Goal: Information Seeking & Learning: Learn about a topic

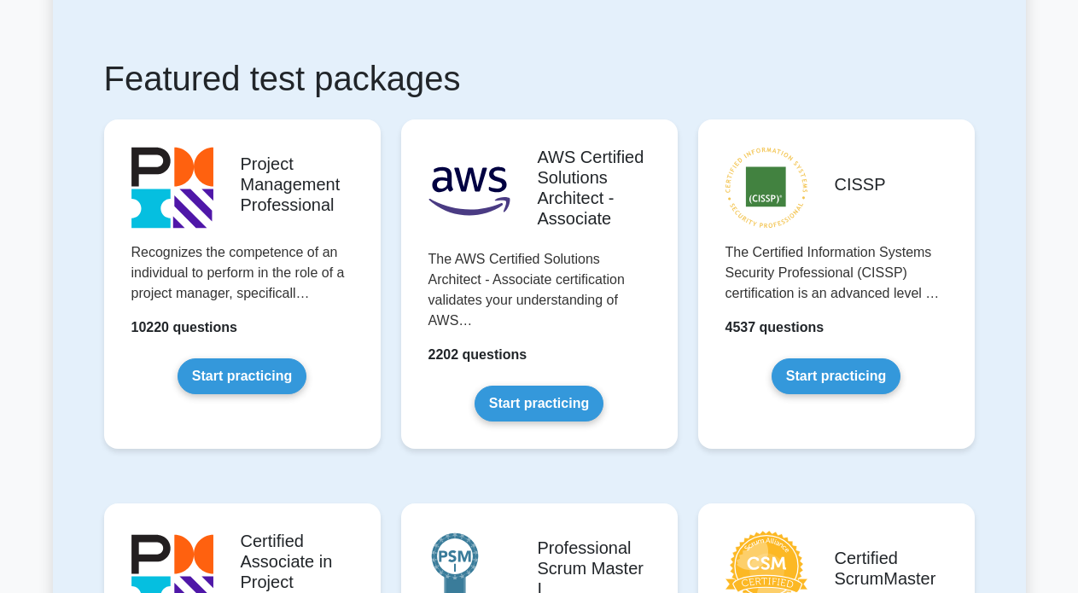
scroll to position [171, 0]
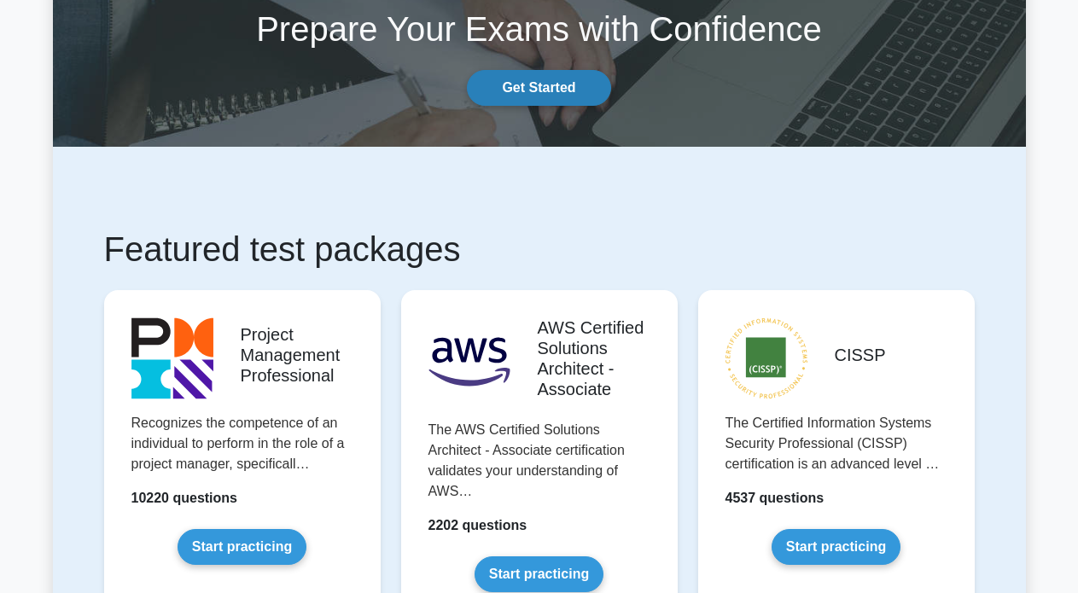
click at [575, 94] on link "Get Started" at bounding box center [538, 88] width 143 height 36
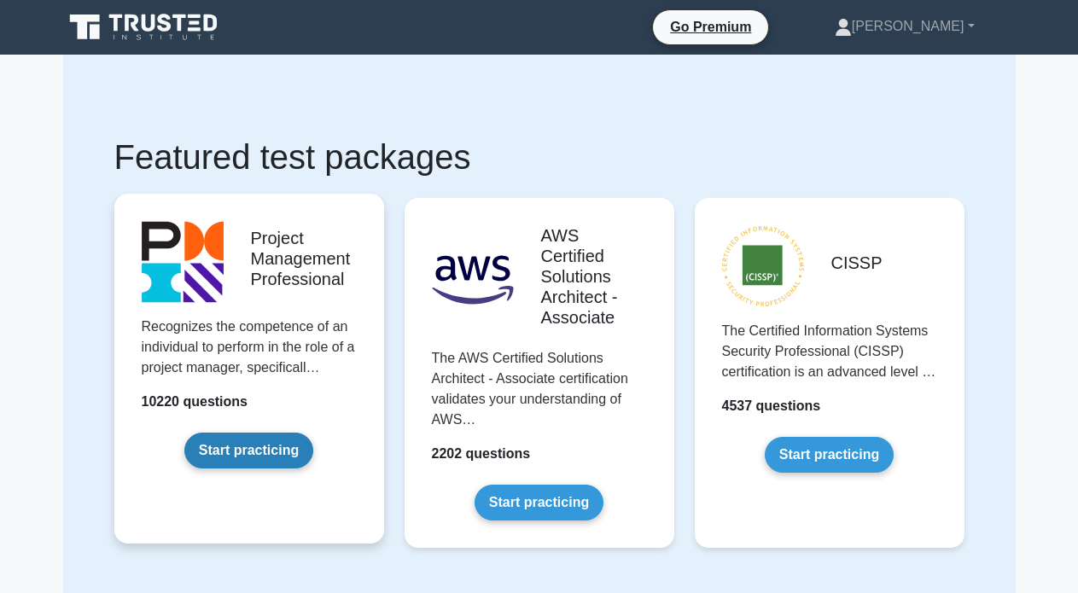
click at [229, 453] on link "Start practicing" at bounding box center [248, 451] width 129 height 36
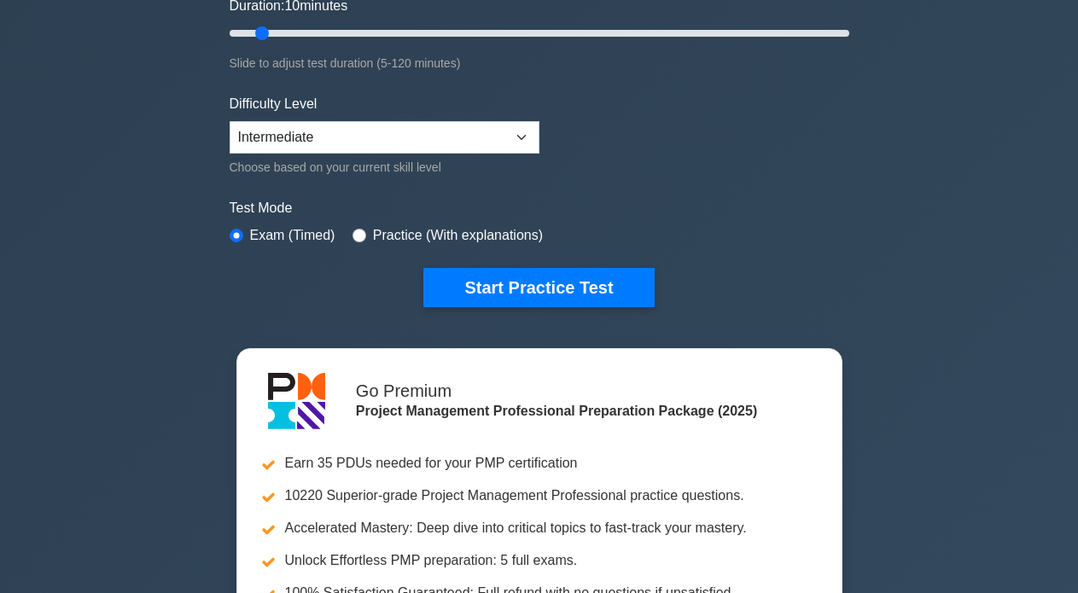
scroll to position [341, 0]
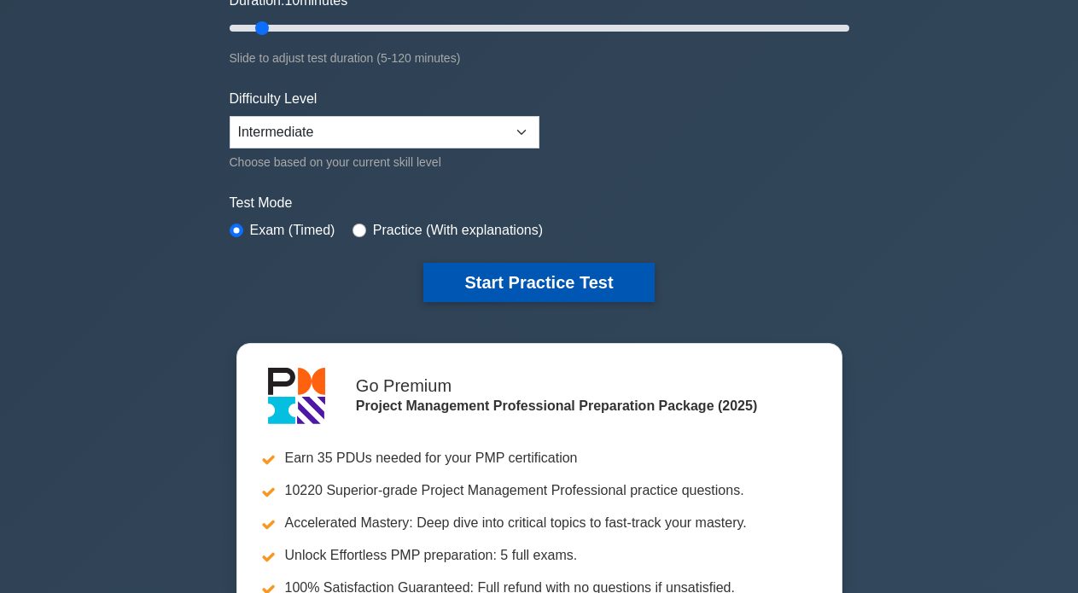
click at [438, 277] on button "Start Practice Test" at bounding box center [538, 282] width 230 height 39
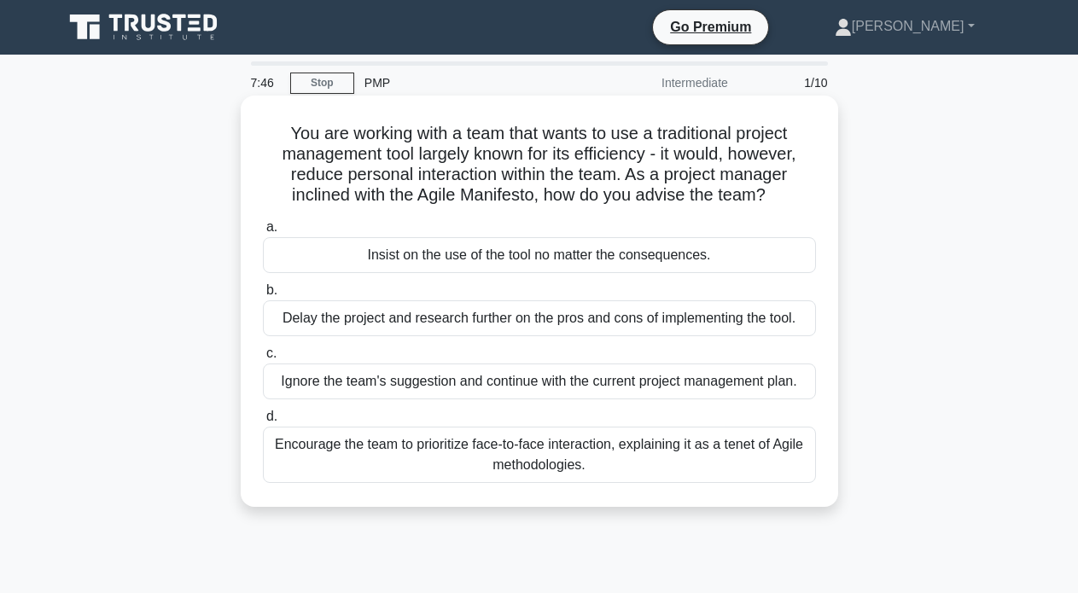
click at [480, 443] on div "Encourage the team to prioritize face-to-face interaction, explaining it as a t…" at bounding box center [539, 455] width 553 height 56
click at [263, 423] on input "d. Encourage the team to prioritize face-to-face interaction, explaining it as …" at bounding box center [263, 416] width 0 height 11
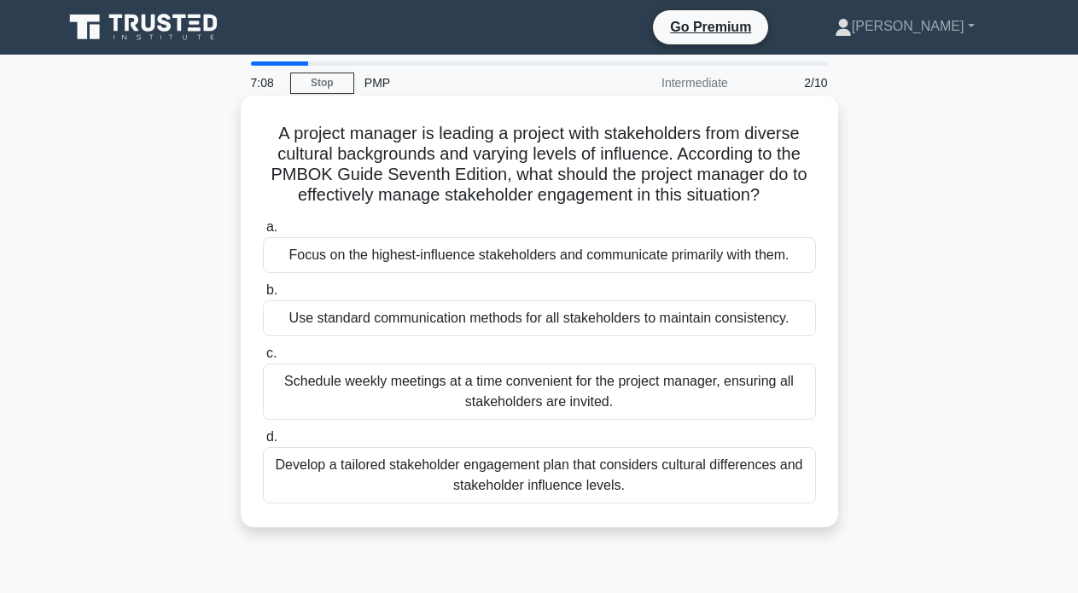
click at [470, 468] on div "Develop a tailored stakeholder engagement plan that considers cultural differen…" at bounding box center [539, 475] width 553 height 56
click at [263, 443] on input "d. Develop a tailored stakeholder engagement plan that considers cultural diffe…" at bounding box center [263, 437] width 0 height 11
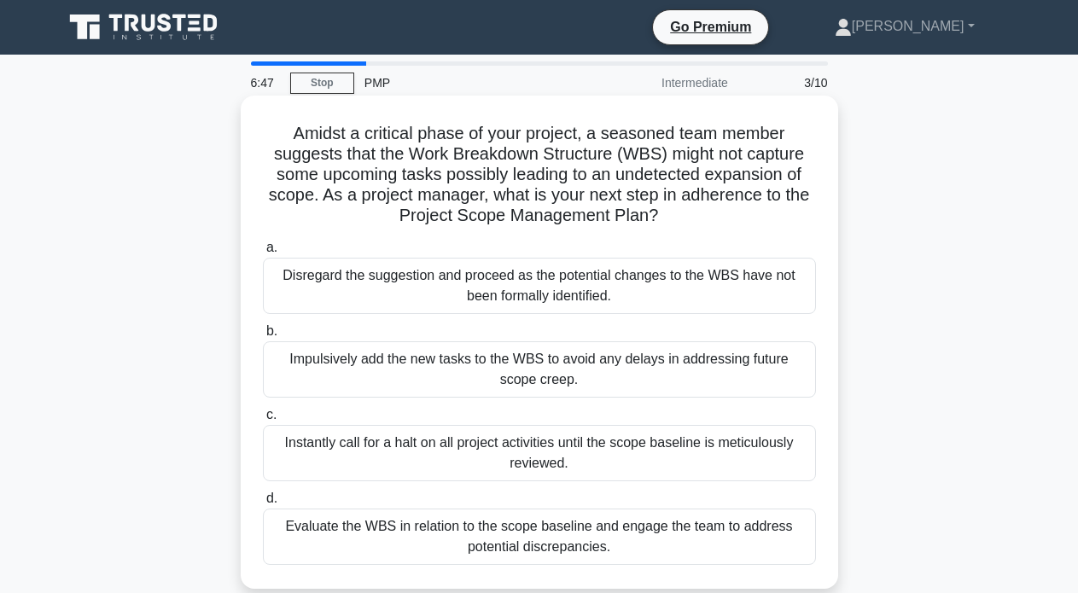
scroll to position [85, 0]
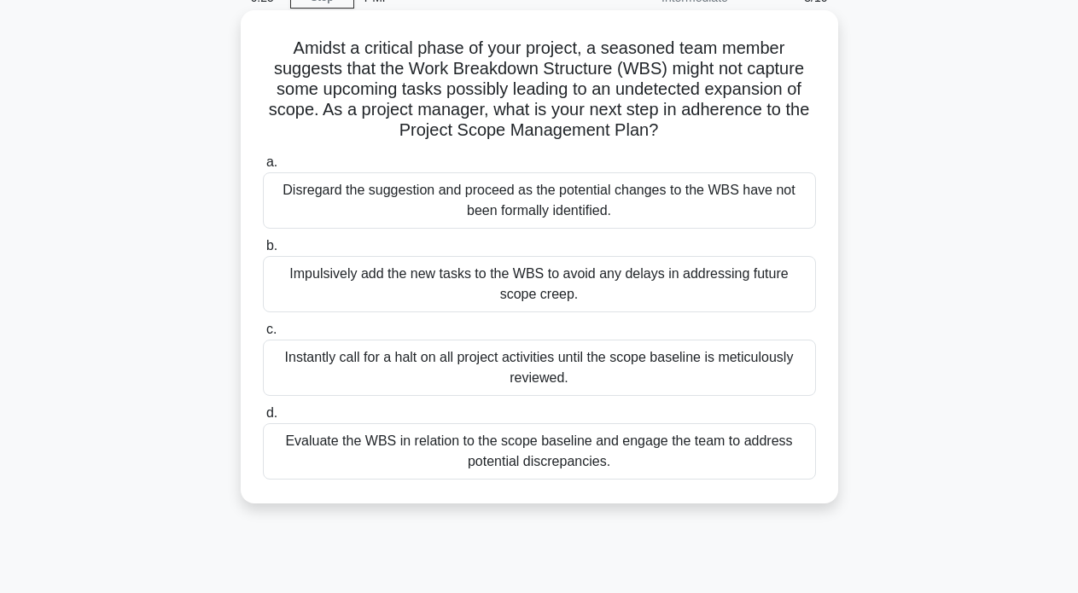
click at [471, 466] on div "Evaluate the WBS in relation to the scope baseline and engage the team to addre…" at bounding box center [539, 451] width 553 height 56
click at [263, 419] on input "d. Evaluate the WBS in relation to the scope baseline and engage the team to ad…" at bounding box center [263, 413] width 0 height 11
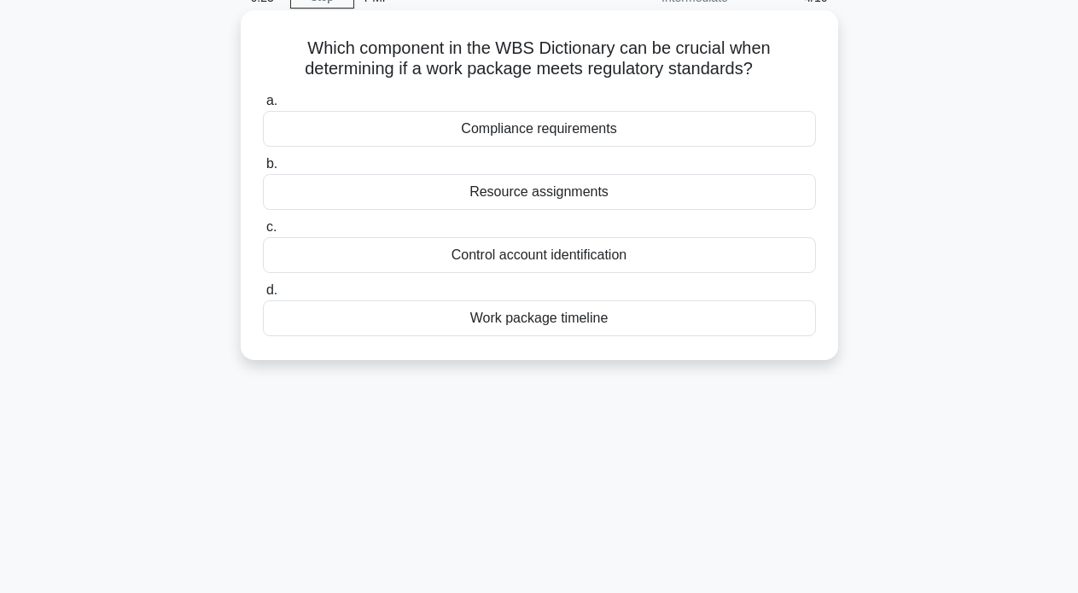
scroll to position [0, 0]
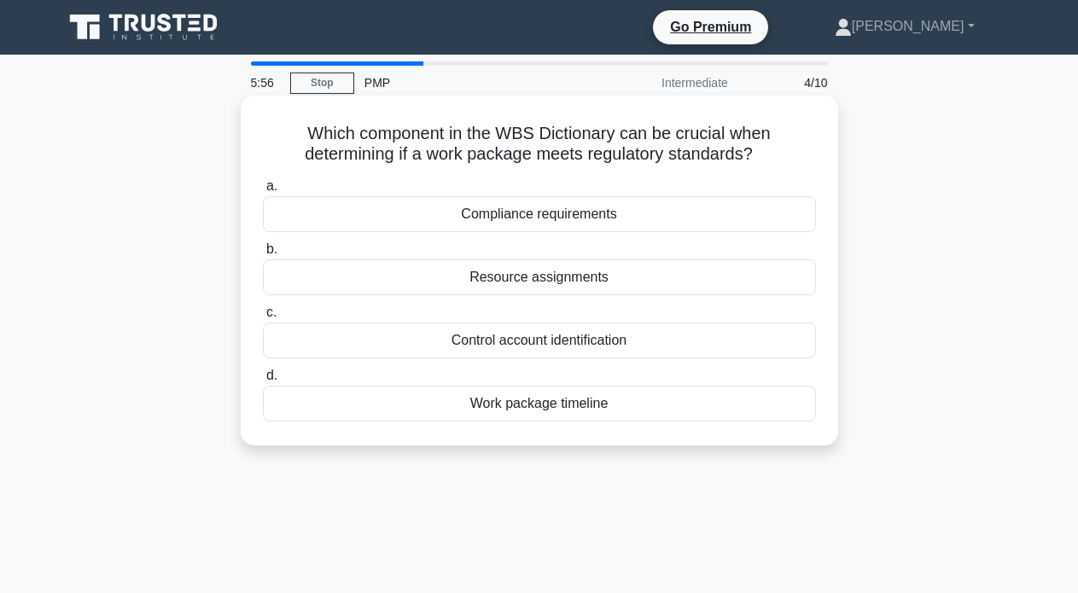
click at [590, 207] on div "Compliance requirements" at bounding box center [539, 214] width 553 height 36
click at [263, 192] on input "a. Compliance requirements" at bounding box center [263, 186] width 0 height 11
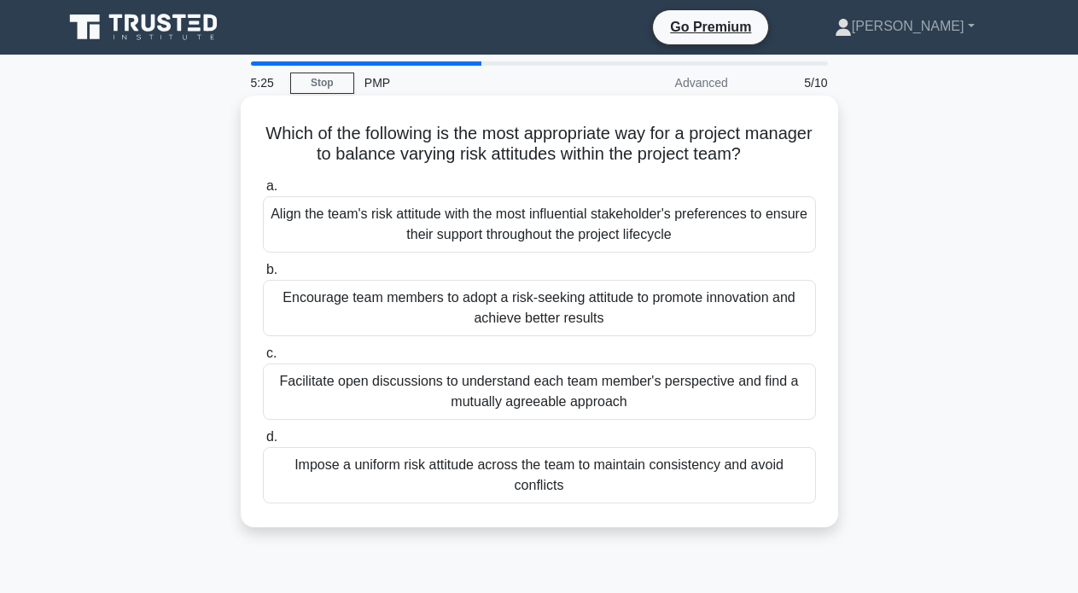
click at [466, 382] on div "Facilitate open discussions to understand each team member's perspective and fi…" at bounding box center [539, 392] width 553 height 56
click at [263, 359] on input "c. Facilitate open discussions to understand each team member's perspective and…" at bounding box center [263, 353] width 0 height 11
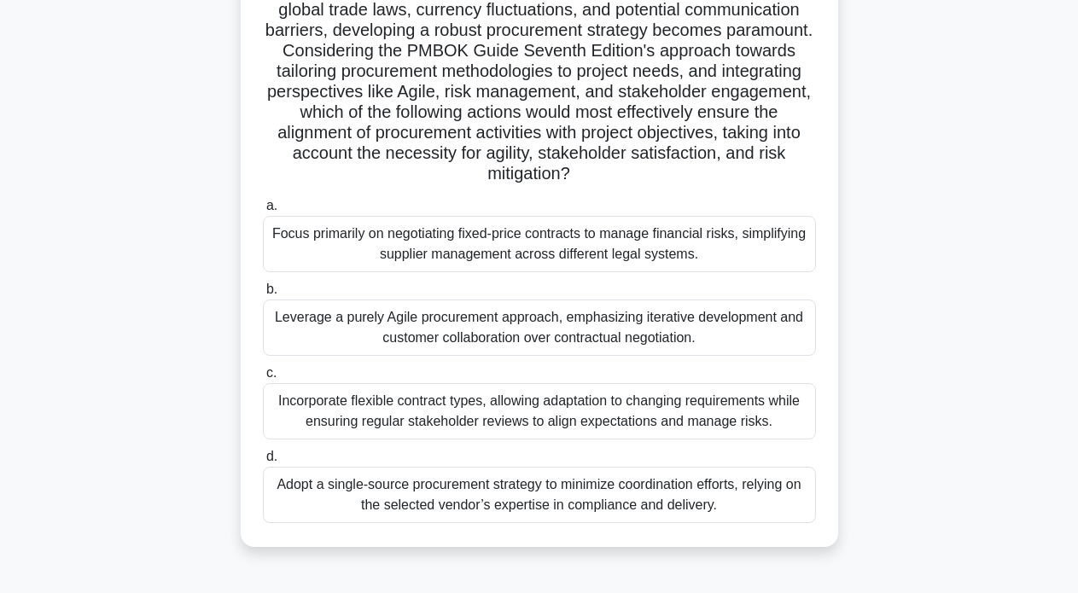
scroll to position [256, 0]
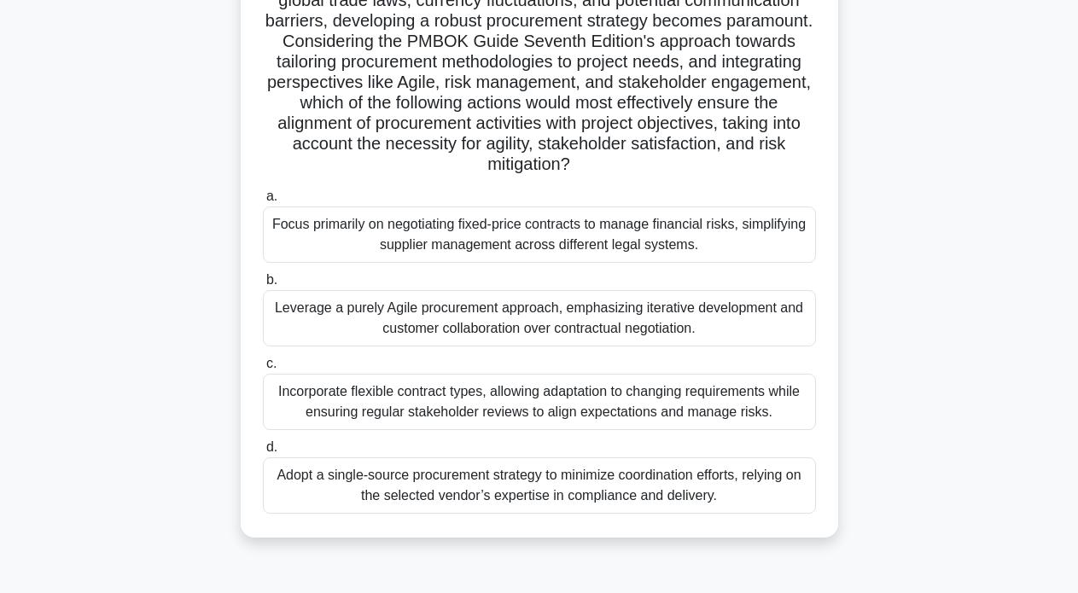
click at [493, 392] on div "Incorporate flexible contract types, allowing adaptation to changing requiremen…" at bounding box center [539, 402] width 553 height 56
click at [263, 370] on input "c. Incorporate flexible contract types, allowing adaptation to changing require…" at bounding box center [263, 364] width 0 height 11
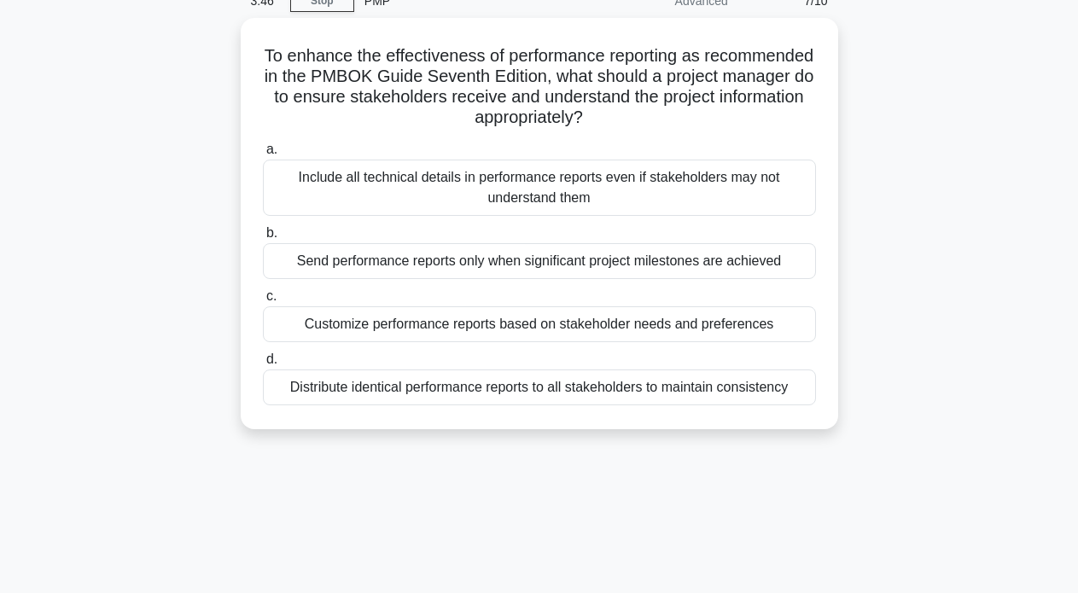
scroll to position [20, 0]
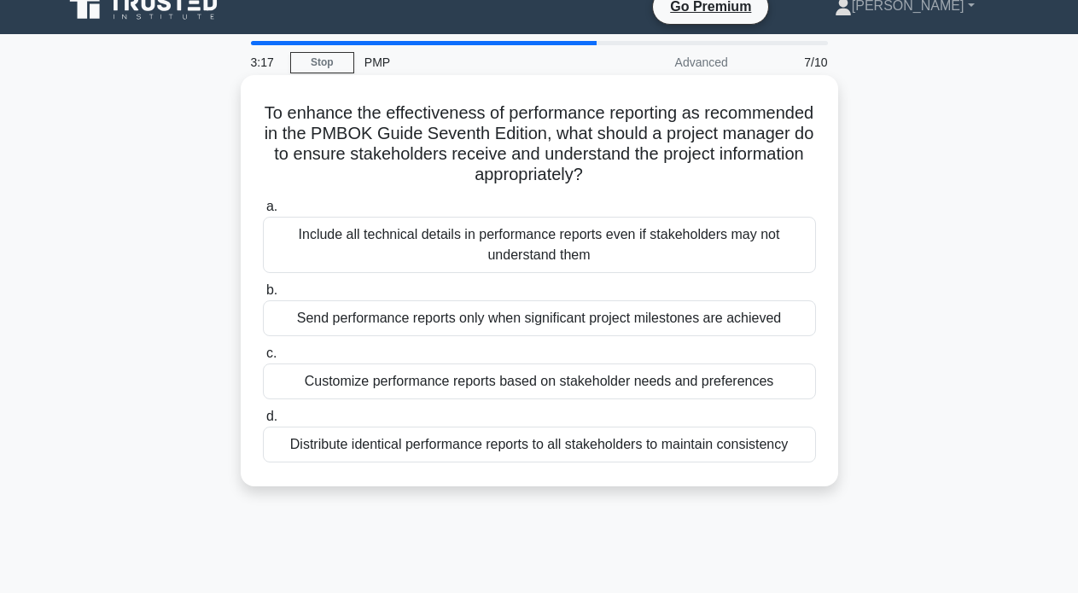
click at [425, 371] on div "Customize performance reports based on stakeholder needs and preferences" at bounding box center [539, 382] width 553 height 36
click at [263, 359] on input "c. Customize performance reports based on stakeholder needs and preferences" at bounding box center [263, 353] width 0 height 11
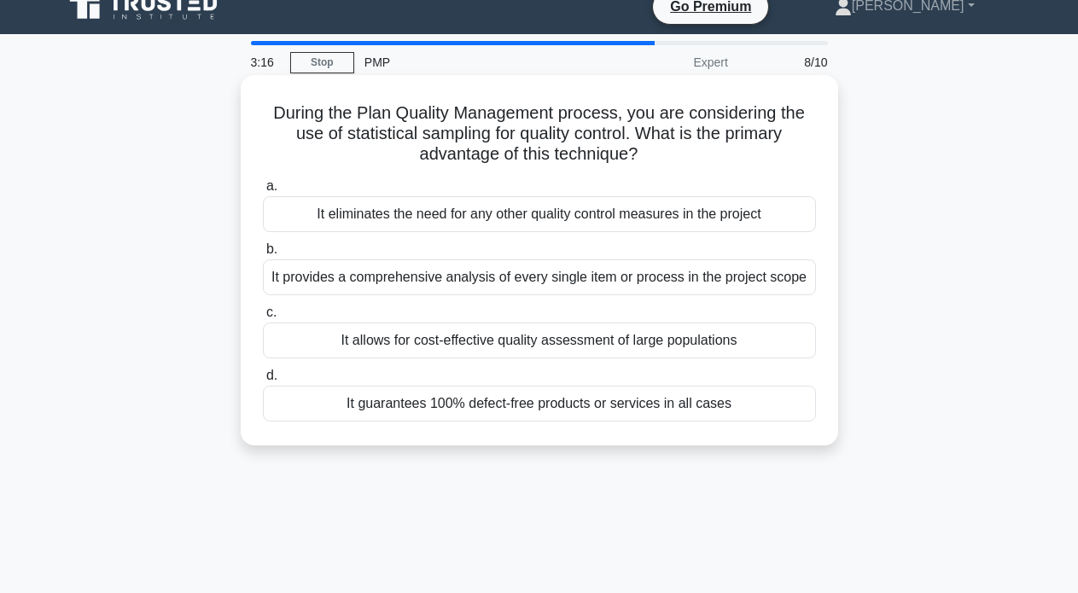
scroll to position [0, 0]
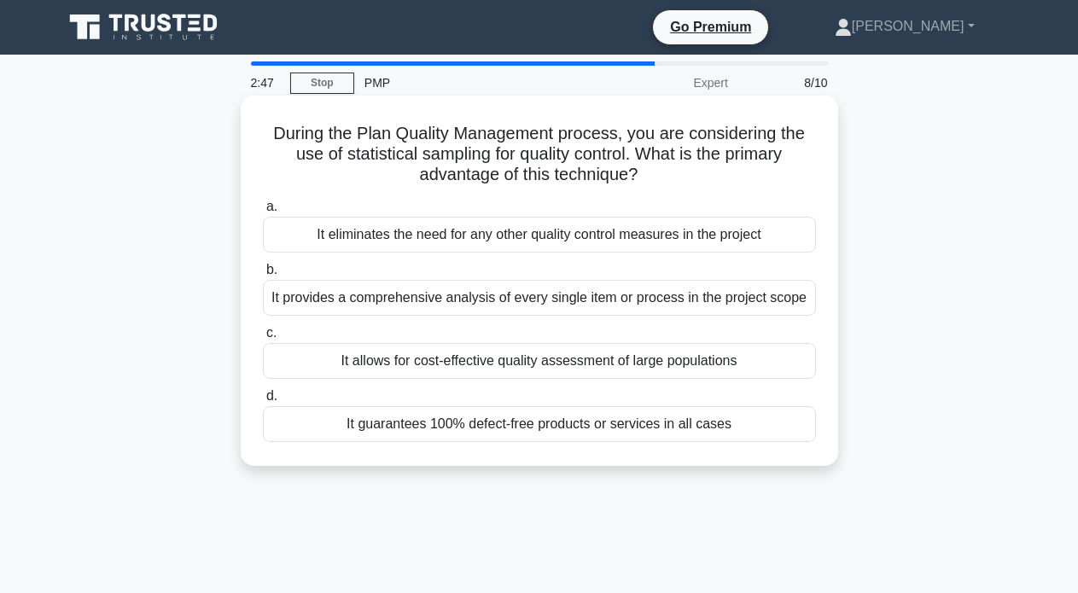
click at [366, 355] on div "It allows for cost-effective quality assessment of large populations" at bounding box center [539, 361] width 553 height 36
click at [263, 339] on input "c. It allows for cost-effective quality assessment of large populations" at bounding box center [263, 333] width 0 height 11
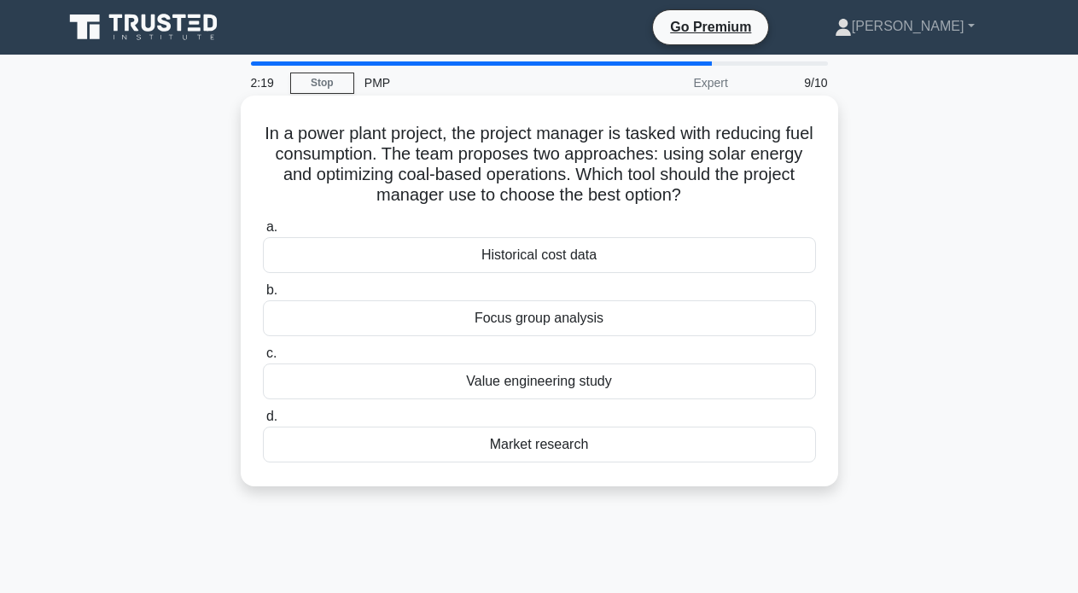
click at [323, 373] on div "Value engineering study" at bounding box center [539, 382] width 553 height 36
click at [263, 359] on input "c. Value engineering study" at bounding box center [263, 353] width 0 height 11
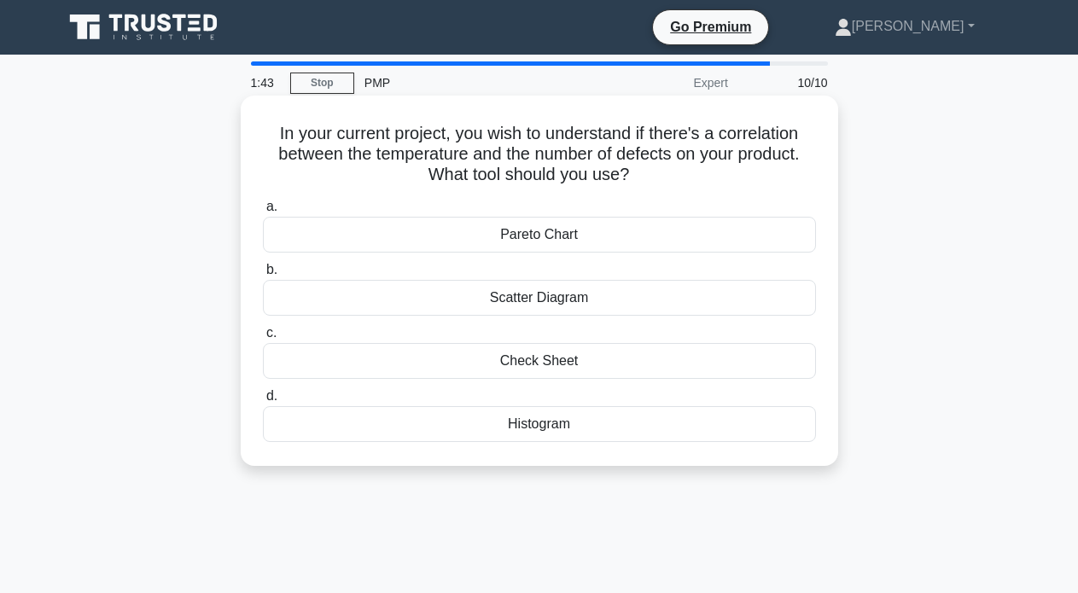
click at [356, 306] on div "Scatter Diagram" at bounding box center [539, 298] width 553 height 36
click at [263, 276] on input "b. Scatter Diagram" at bounding box center [263, 270] width 0 height 11
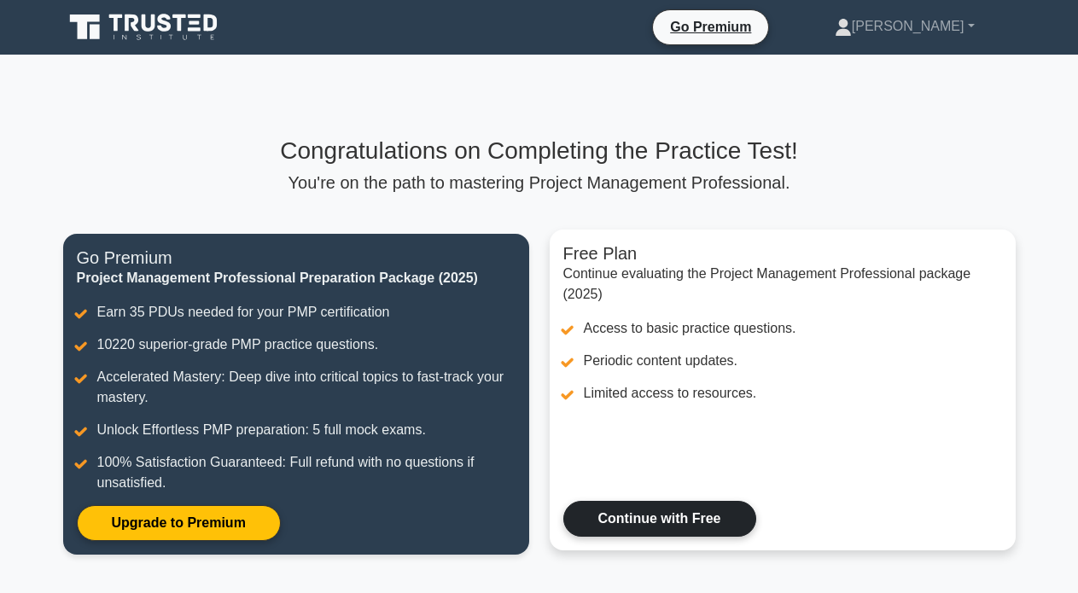
click at [626, 516] on link "Continue with Free" at bounding box center [659, 519] width 193 height 36
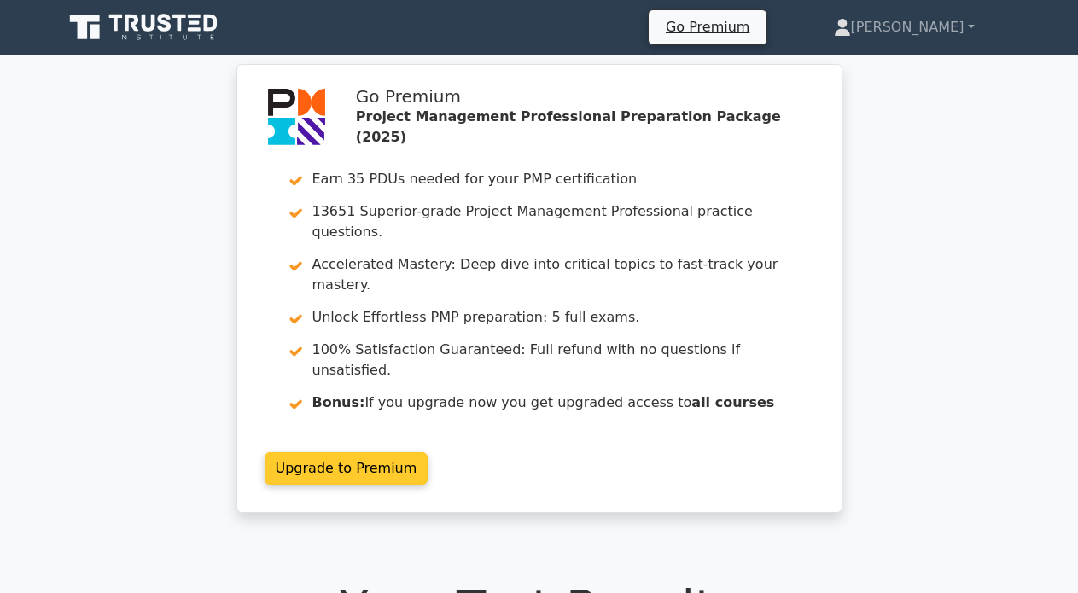
click at [350, 452] on link "Upgrade to Premium" at bounding box center [347, 468] width 164 height 32
